Goal: Find contact information: Find contact information

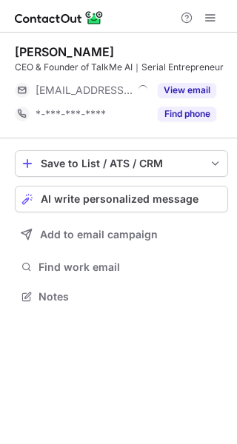
scroll to position [286, 237]
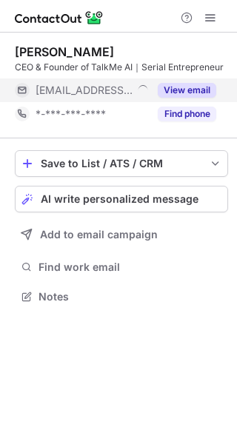
click at [181, 91] on button "View email" at bounding box center [186, 90] width 58 height 15
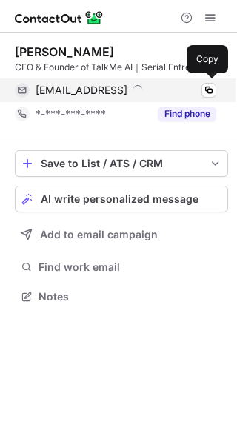
click at [183, 92] on div "[EMAIL_ADDRESS]" at bounding box center [125, 90] width 180 height 13
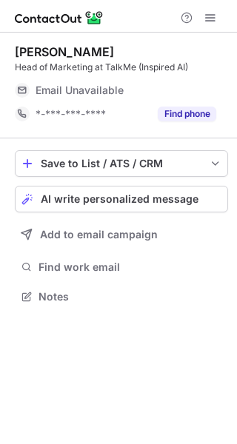
scroll to position [286, 237]
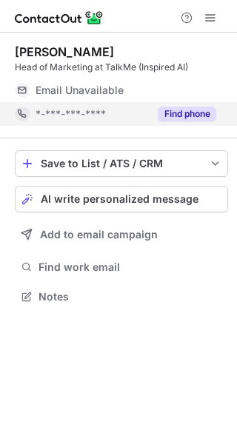
click at [191, 109] on button "Find phone" at bounding box center [186, 113] width 58 height 15
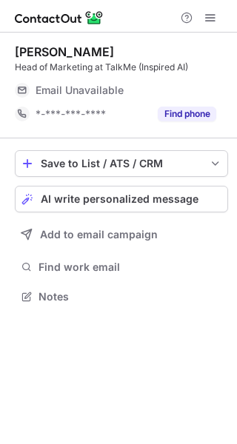
scroll to position [286, 237]
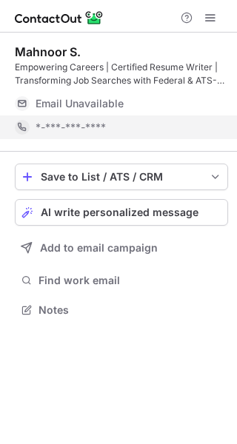
scroll to position [299, 237]
